Goal: Information Seeking & Learning: Find specific fact

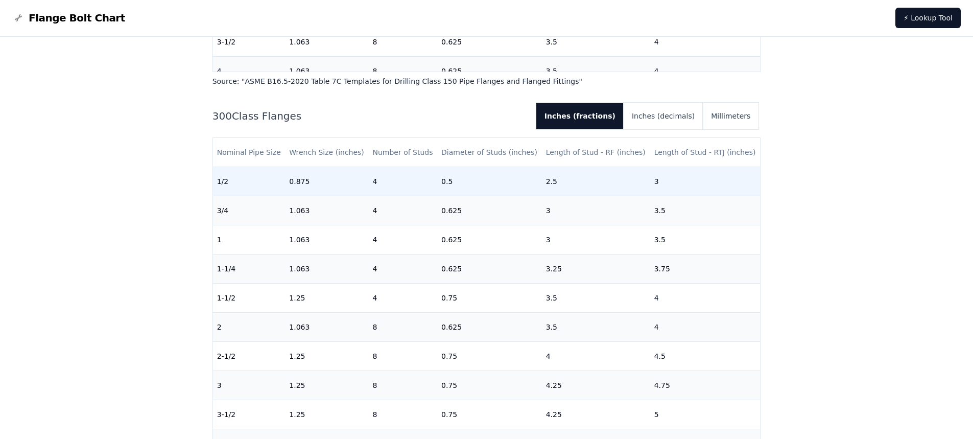
scroll to position [715, 0]
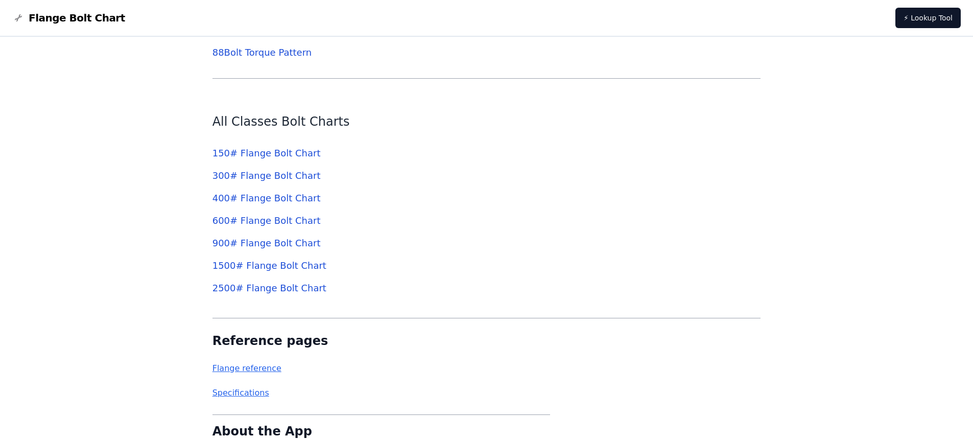
scroll to position [3679, 0]
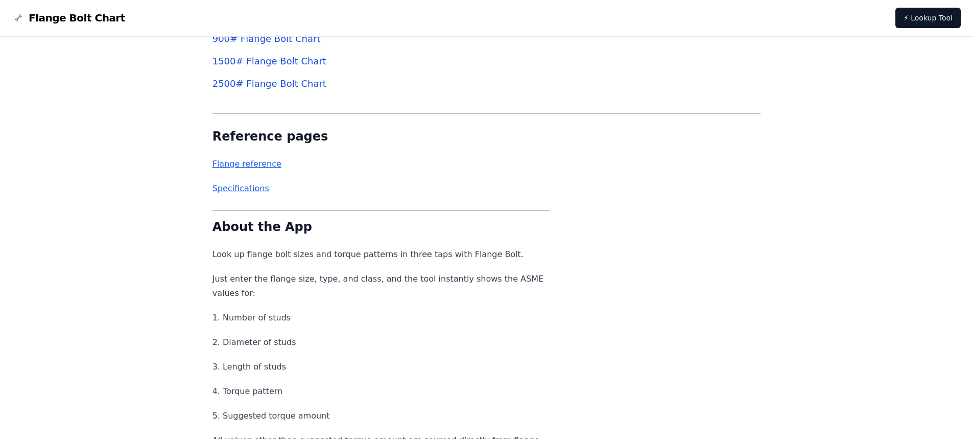
click at [261, 168] on link "Flange reference" at bounding box center [247, 164] width 69 height 10
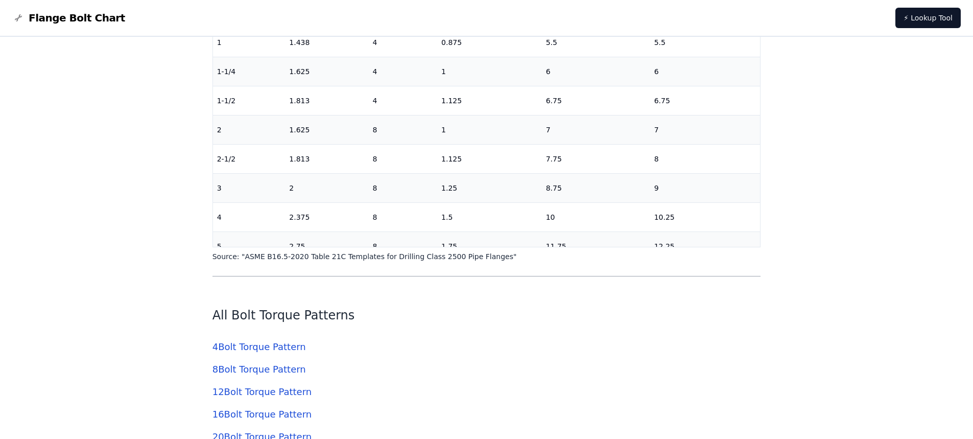
scroll to position [2402, 0]
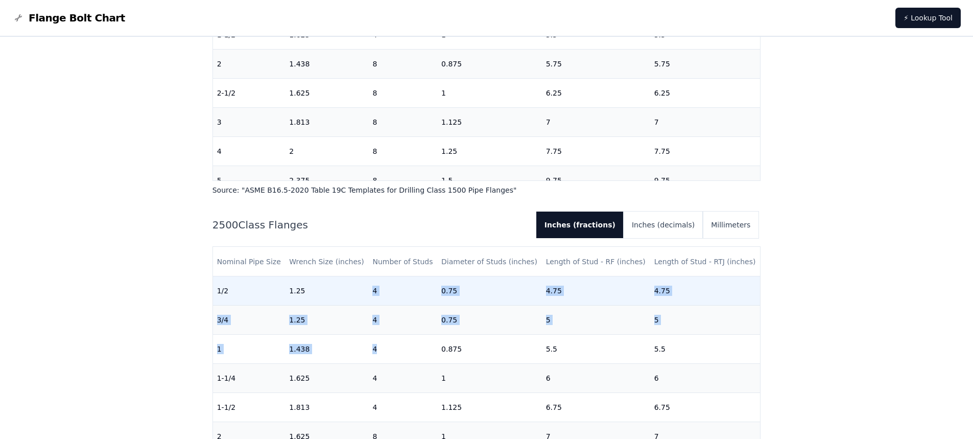
drag, startPoint x: 346, startPoint y: 283, endPoint x: 393, endPoint y: 303, distance: 50.4
click at [393, 302] on td "4" at bounding box center [402, 290] width 69 height 29
drag, startPoint x: 352, startPoint y: 279, endPoint x: 399, endPoint y: 286, distance: 48.1
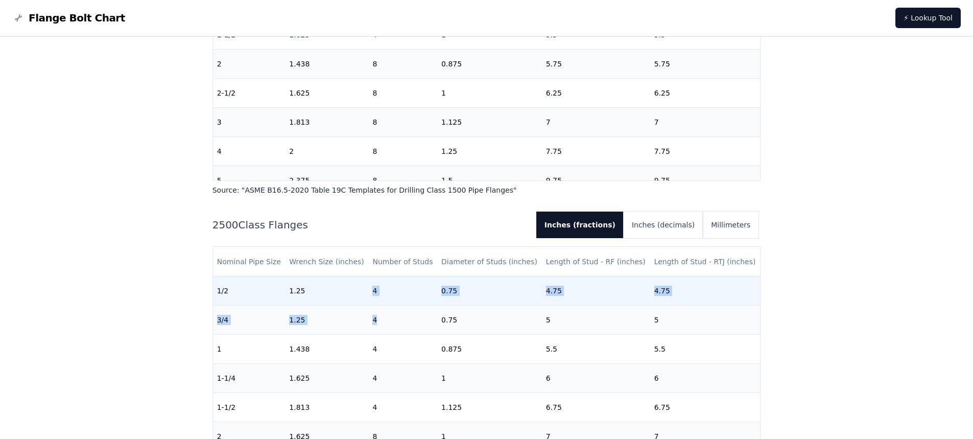
click at [399, 286] on td "4" at bounding box center [402, 290] width 69 height 29
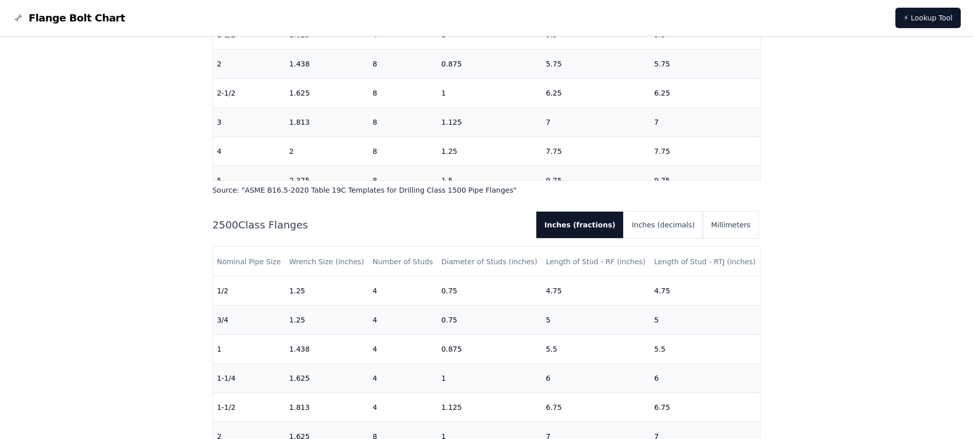
drag, startPoint x: 358, startPoint y: 221, endPoint x: 392, endPoint y: 230, distance: 35.8
click at [385, 321] on div "2500 Class Flanges Inches (fractions) Inches (decimals) Millimeters Nominal Pip…" at bounding box center [487, 390] width 549 height 356
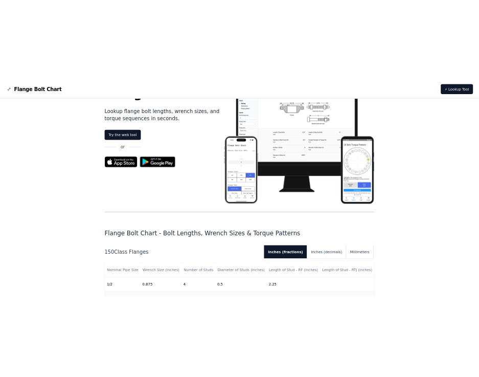
scroll to position [0, 0]
